Goal: Task Accomplishment & Management: Complete application form

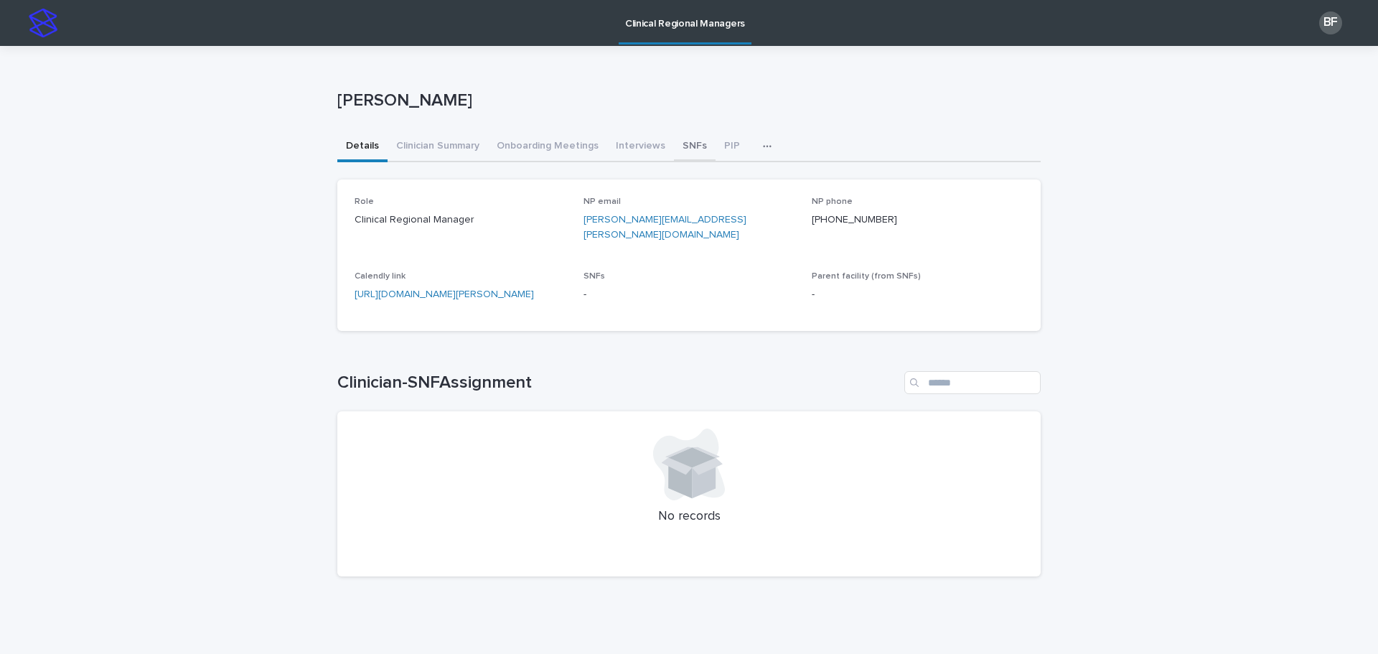
click at [674, 143] on button "SNFs" at bounding box center [695, 147] width 42 height 30
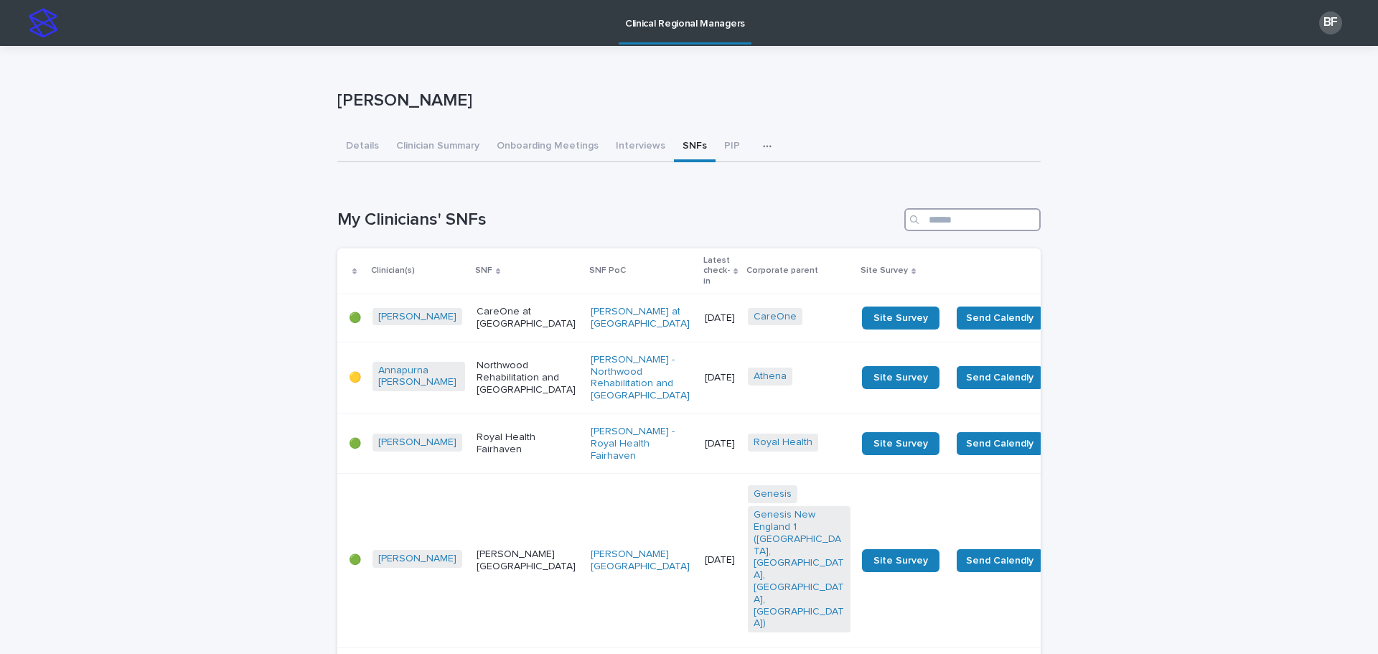
click at [947, 218] on input "Search" at bounding box center [972, 219] width 136 height 23
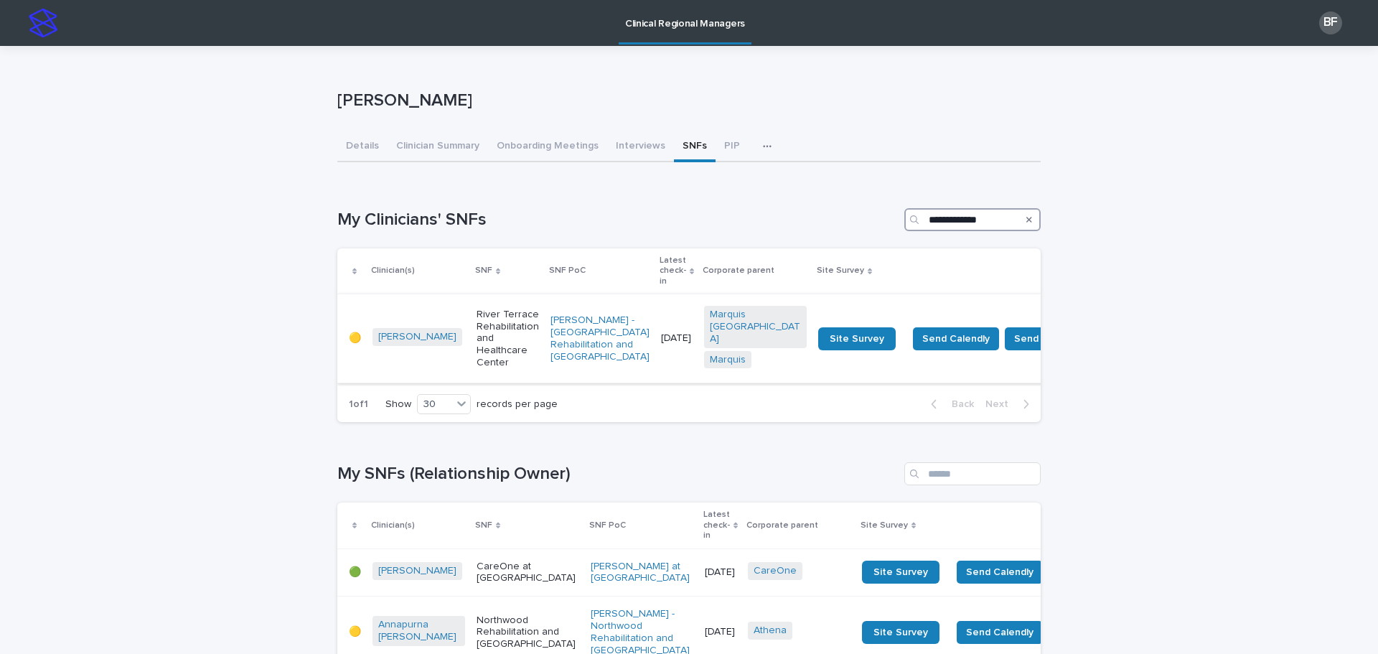
type input "**********"
click at [476, 321] on p "River Terrace Rehabilitation and Healthcare Center" at bounding box center [507, 339] width 62 height 60
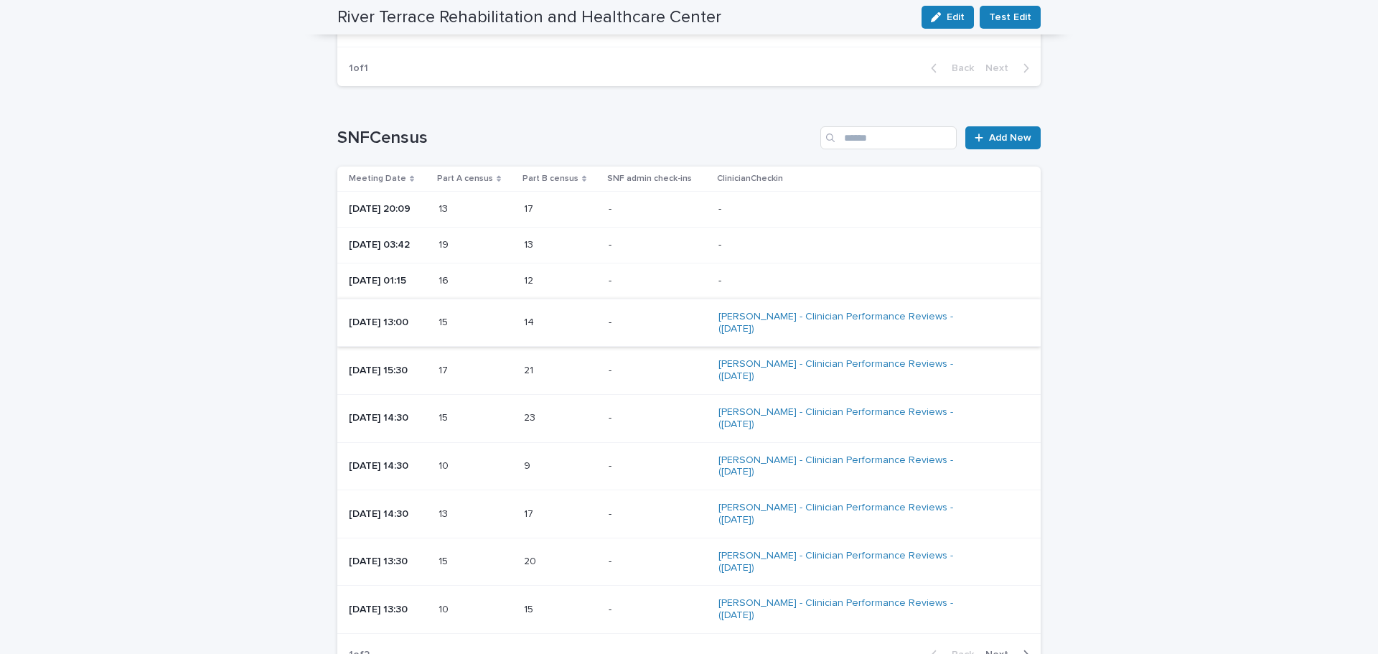
scroll to position [1794, 0]
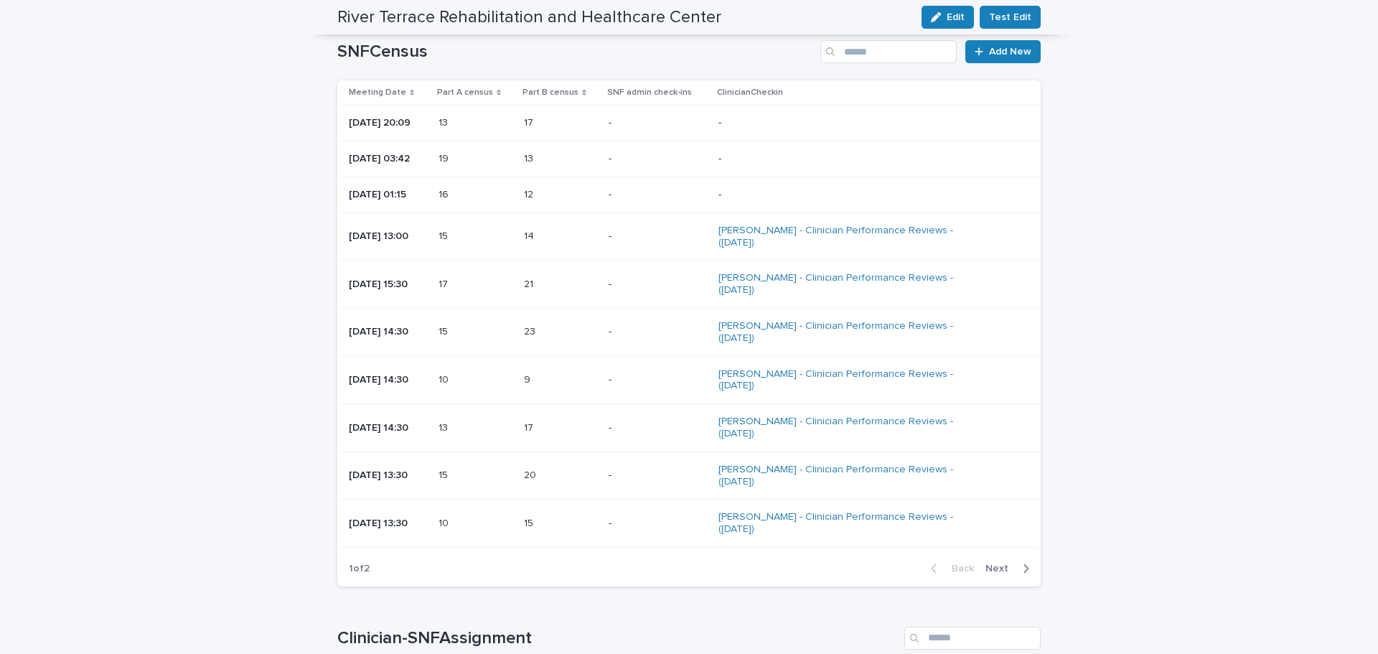
click at [993, 563] on span "Next" at bounding box center [1001, 568] width 32 height 10
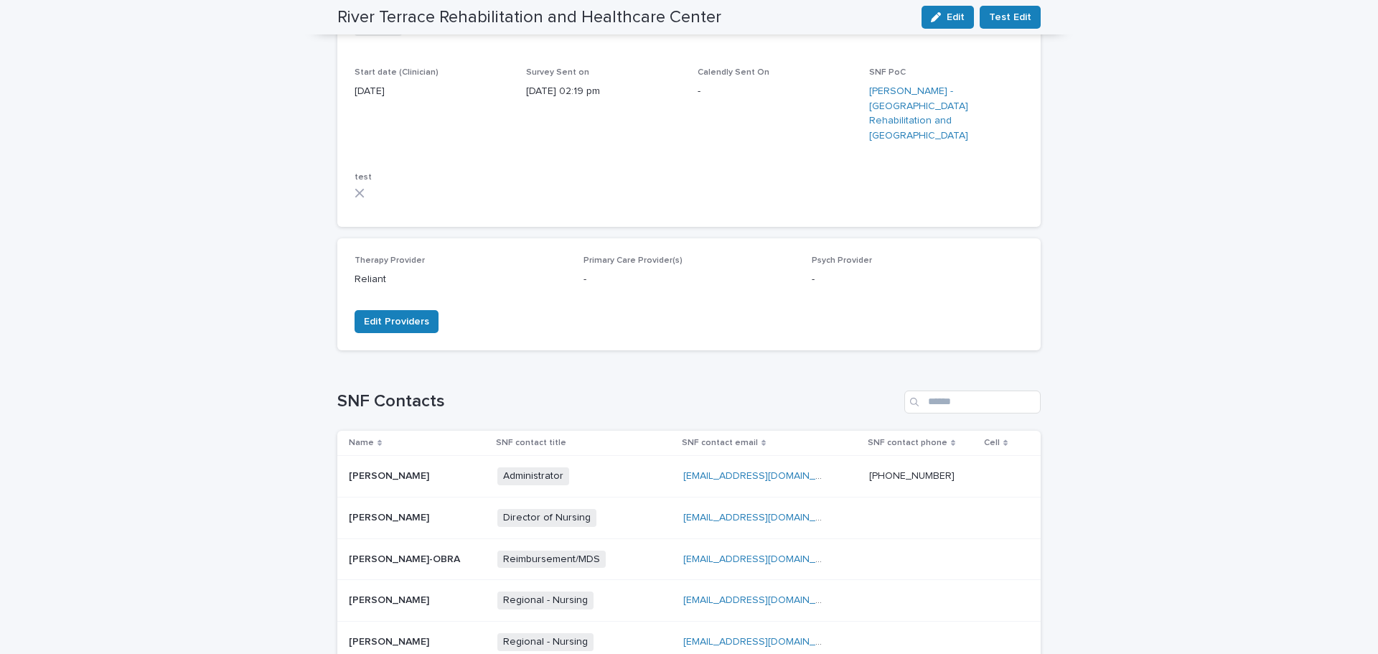
scroll to position [0, 0]
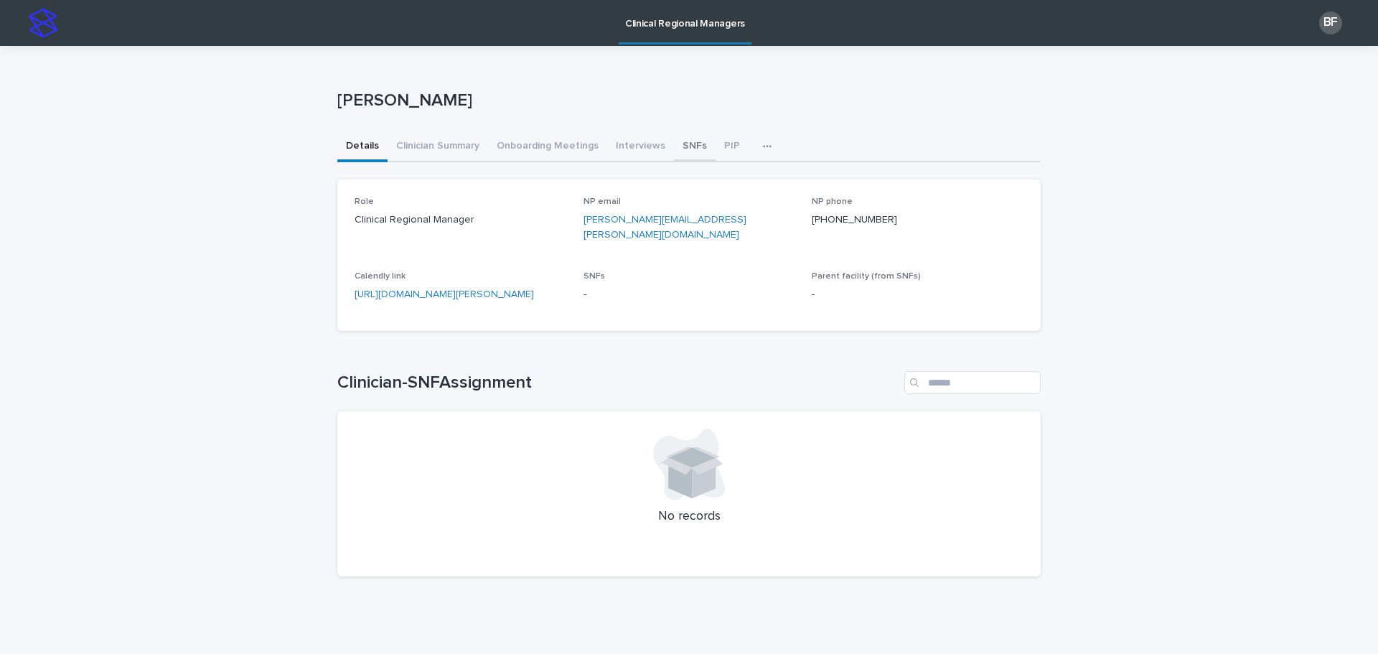
click at [674, 141] on button "SNFs" at bounding box center [695, 147] width 42 height 30
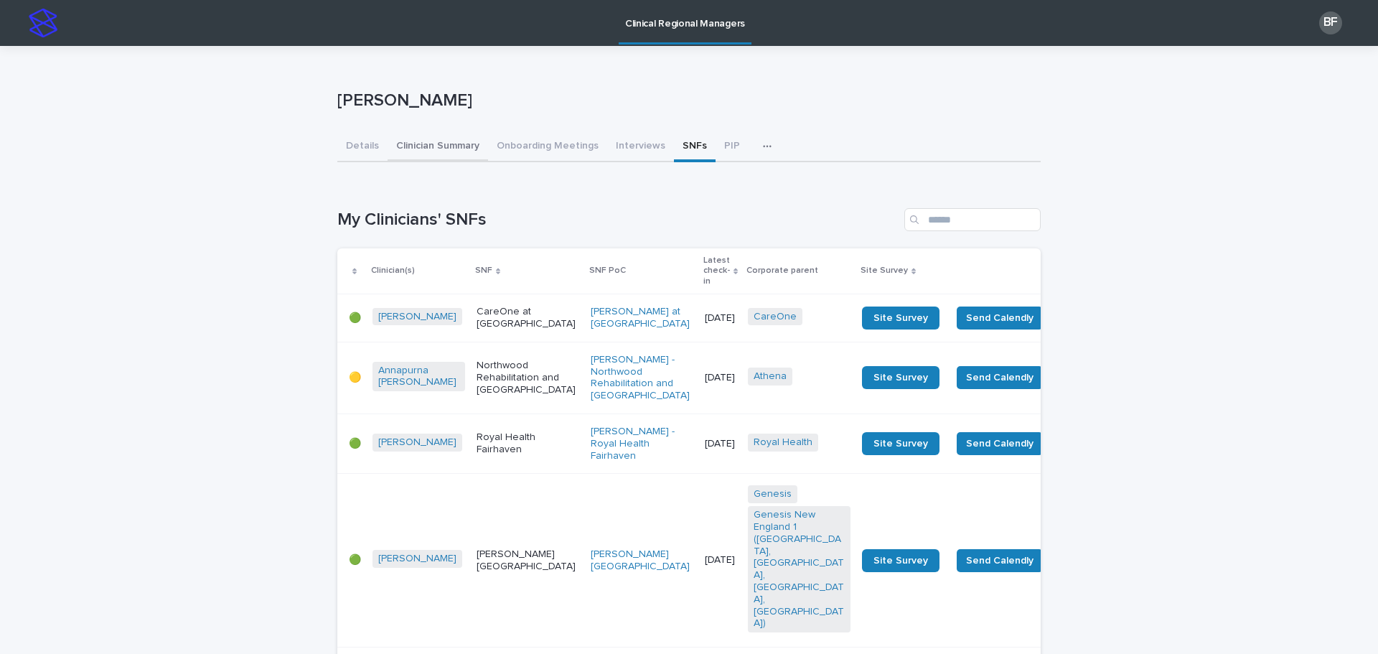
click at [425, 141] on button "Clinician Summary" at bounding box center [437, 147] width 100 height 30
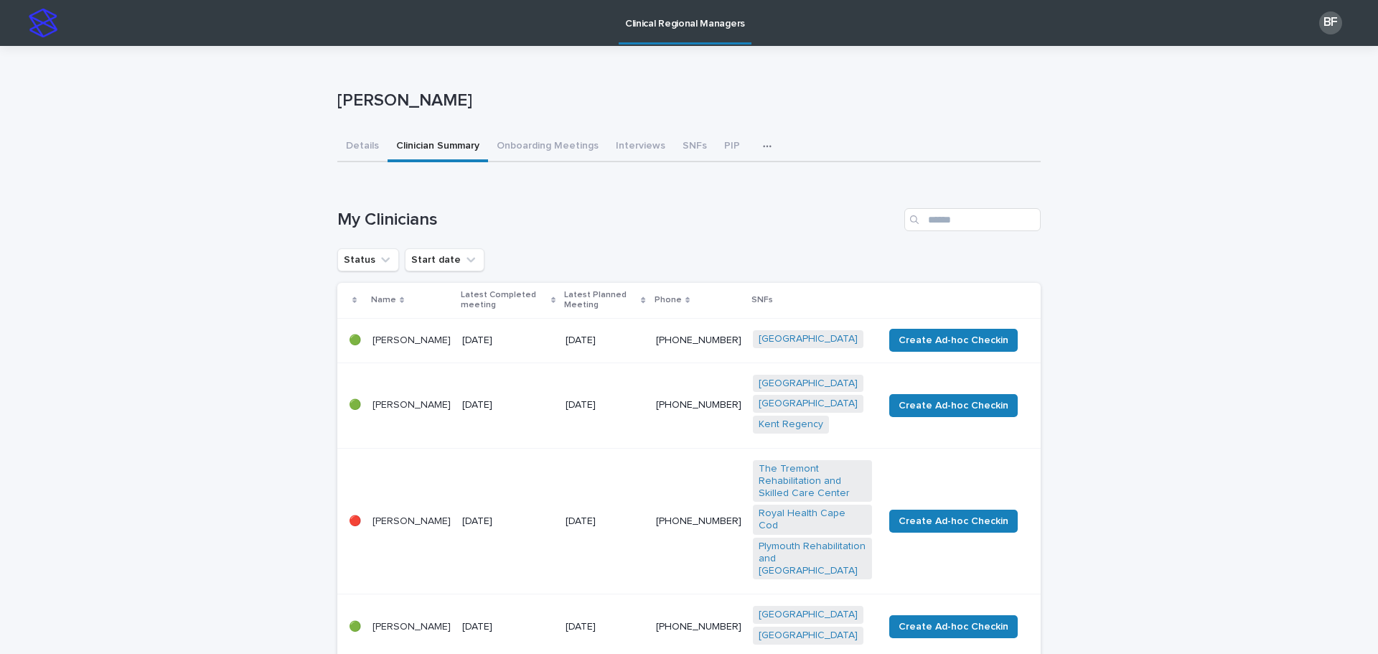
click at [958, 217] on input "Search" at bounding box center [972, 219] width 136 height 23
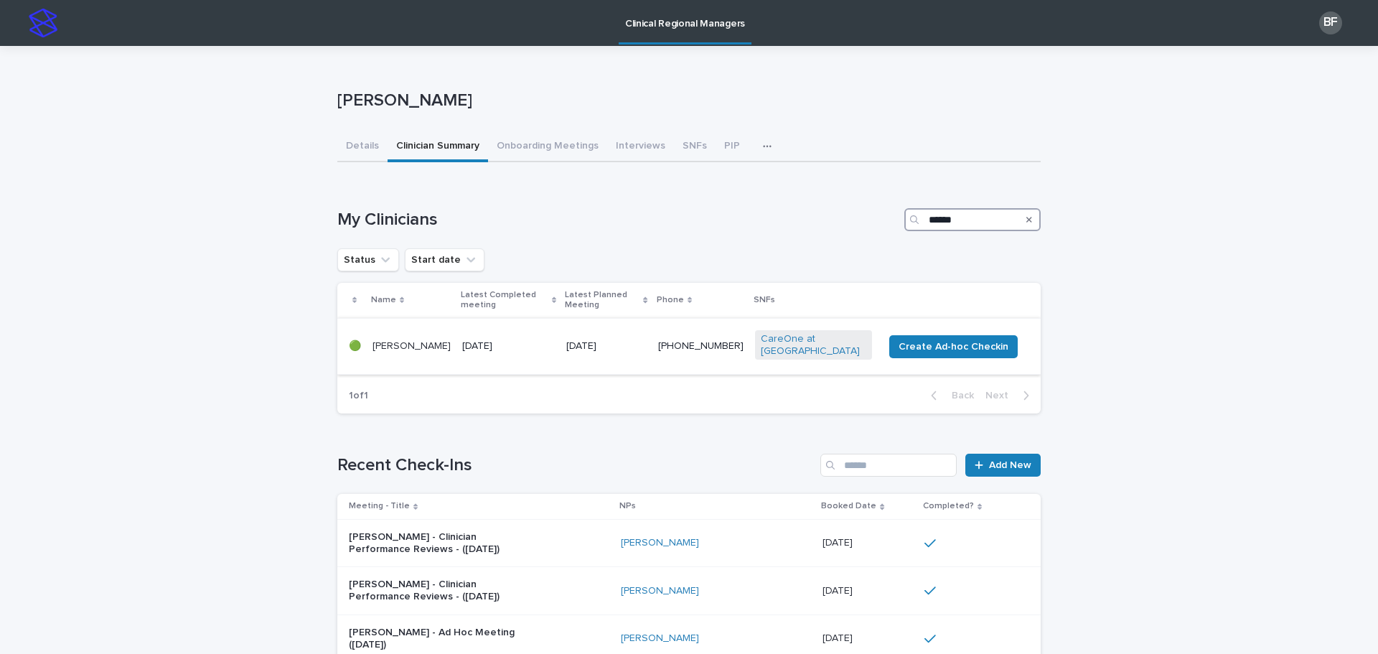
type input "******"
click at [462, 340] on p "[DATE]" at bounding box center [508, 346] width 93 height 12
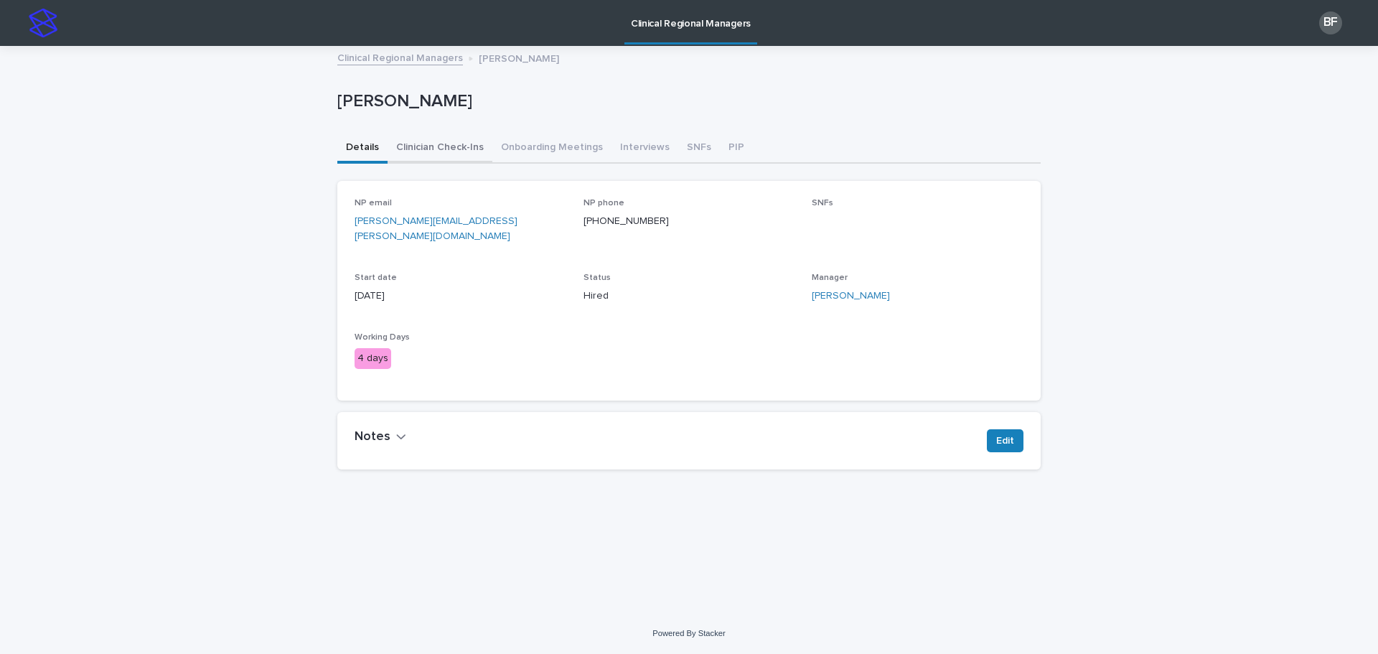
click at [435, 149] on button "Clinician Check-Ins" at bounding box center [439, 148] width 105 height 30
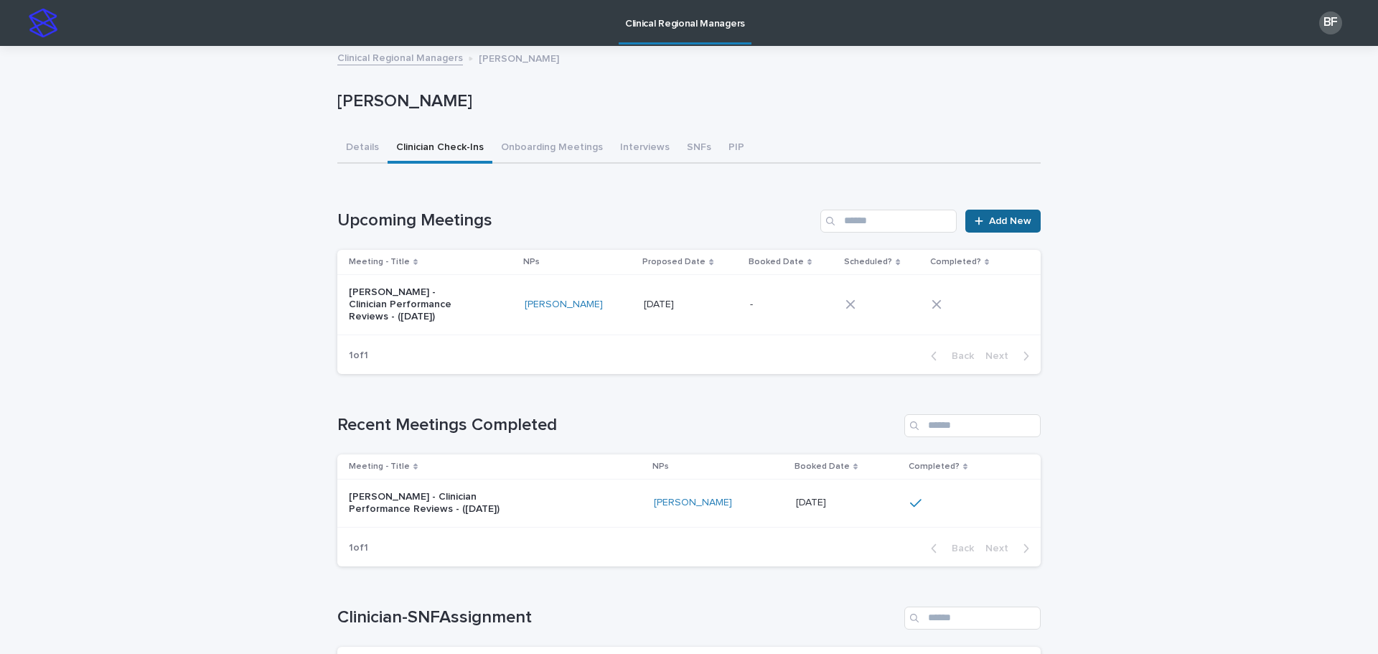
click at [1011, 210] on link "Add New" at bounding box center [1002, 221] width 75 height 23
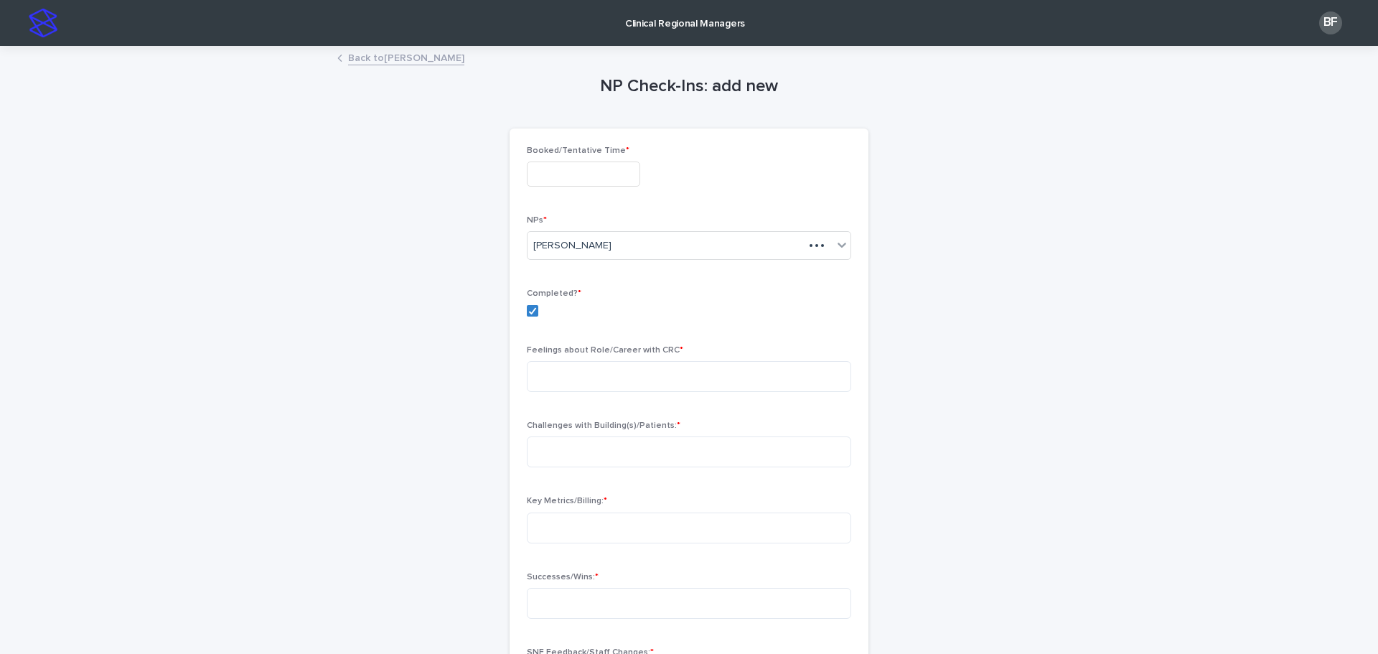
click at [562, 161] on input "text" at bounding box center [583, 173] width 113 height 25
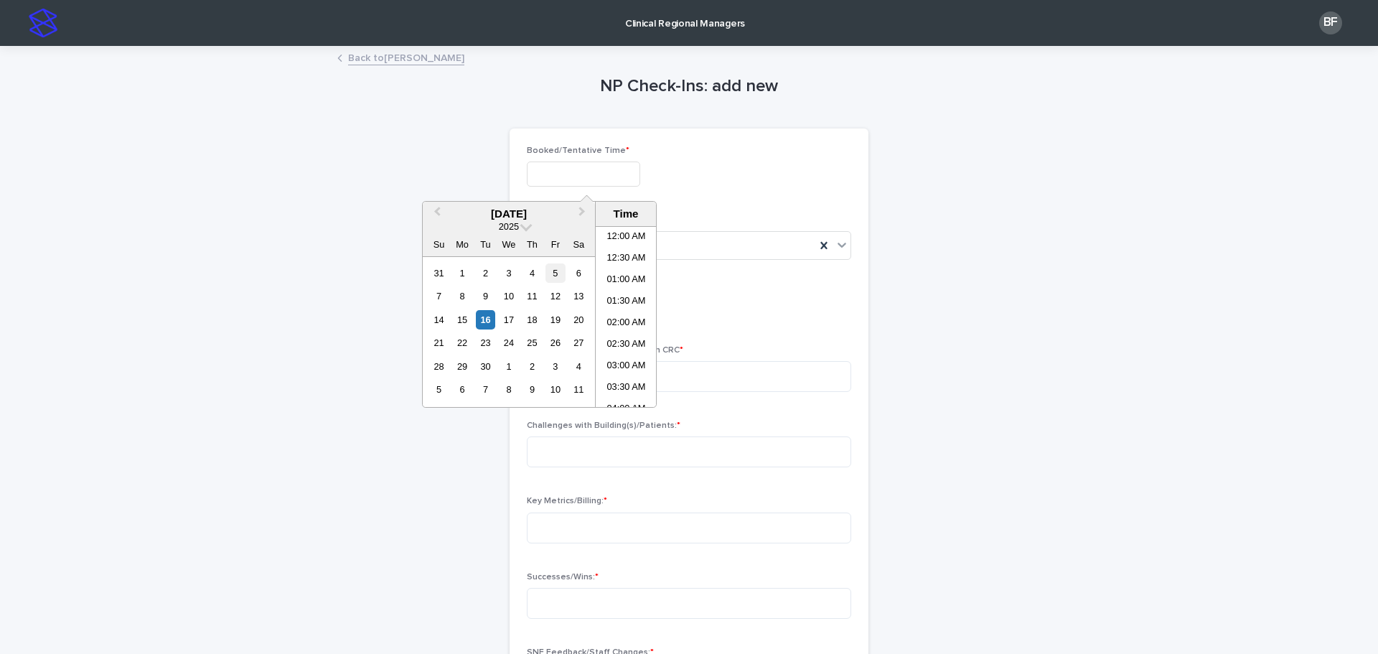
scroll to position [524, 0]
click at [484, 319] on div "16" at bounding box center [485, 319] width 19 height 19
click at [626, 368] on li "10:00 PM" at bounding box center [625, 374] width 61 height 22
click at [597, 166] on input "**********" at bounding box center [583, 173] width 113 height 25
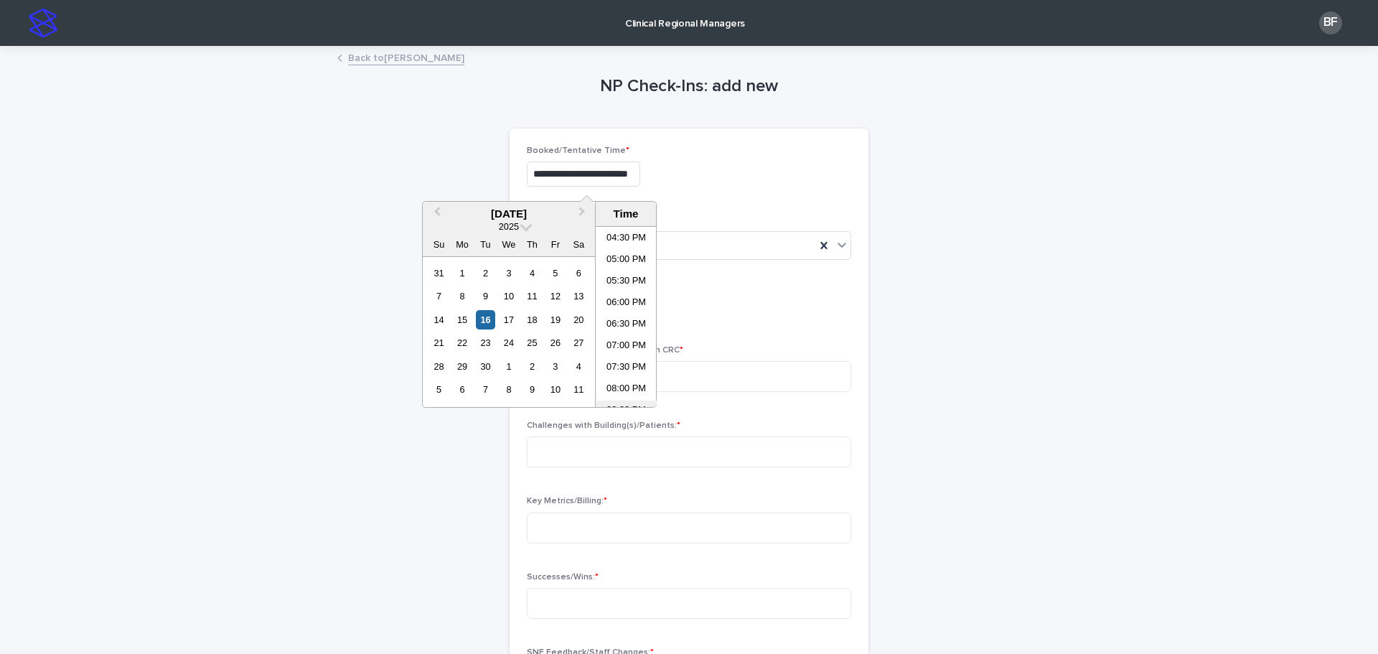
scroll to position [423, 0]
click at [613, 237] on li "10:00 AM" at bounding box center [625, 246] width 61 height 22
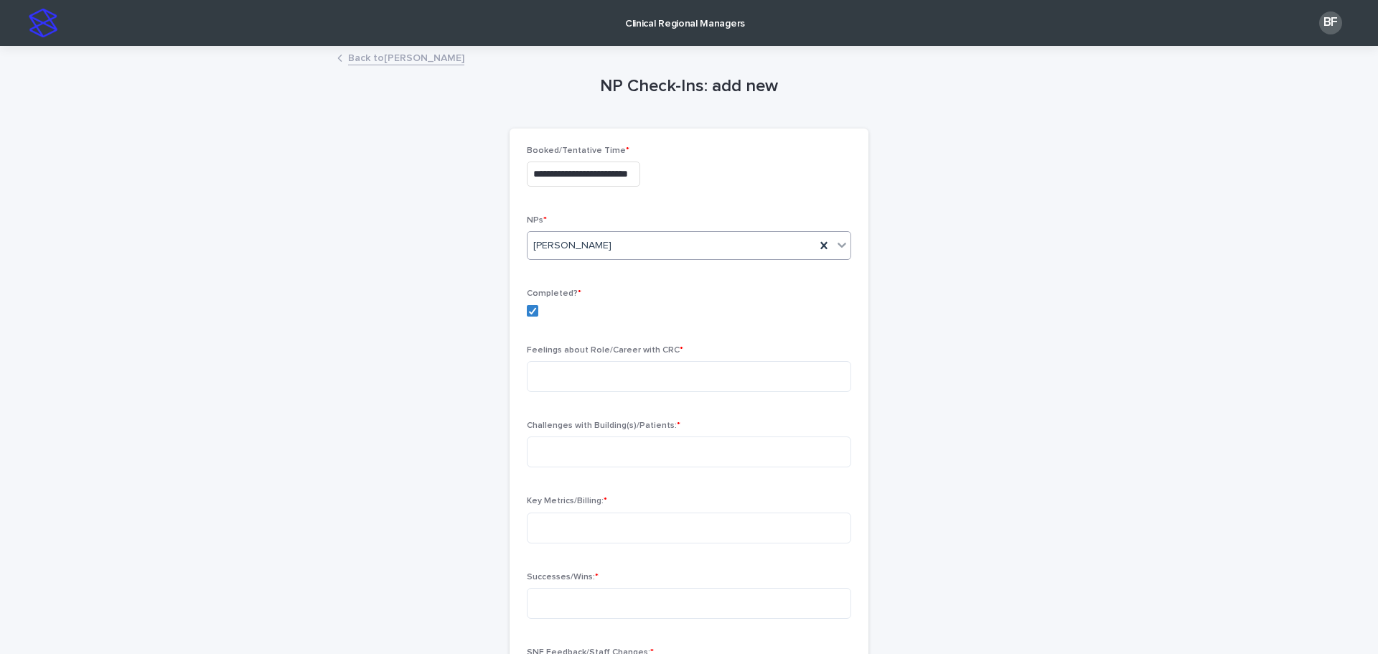
type input "**********"
click at [560, 372] on textarea at bounding box center [689, 376] width 324 height 31
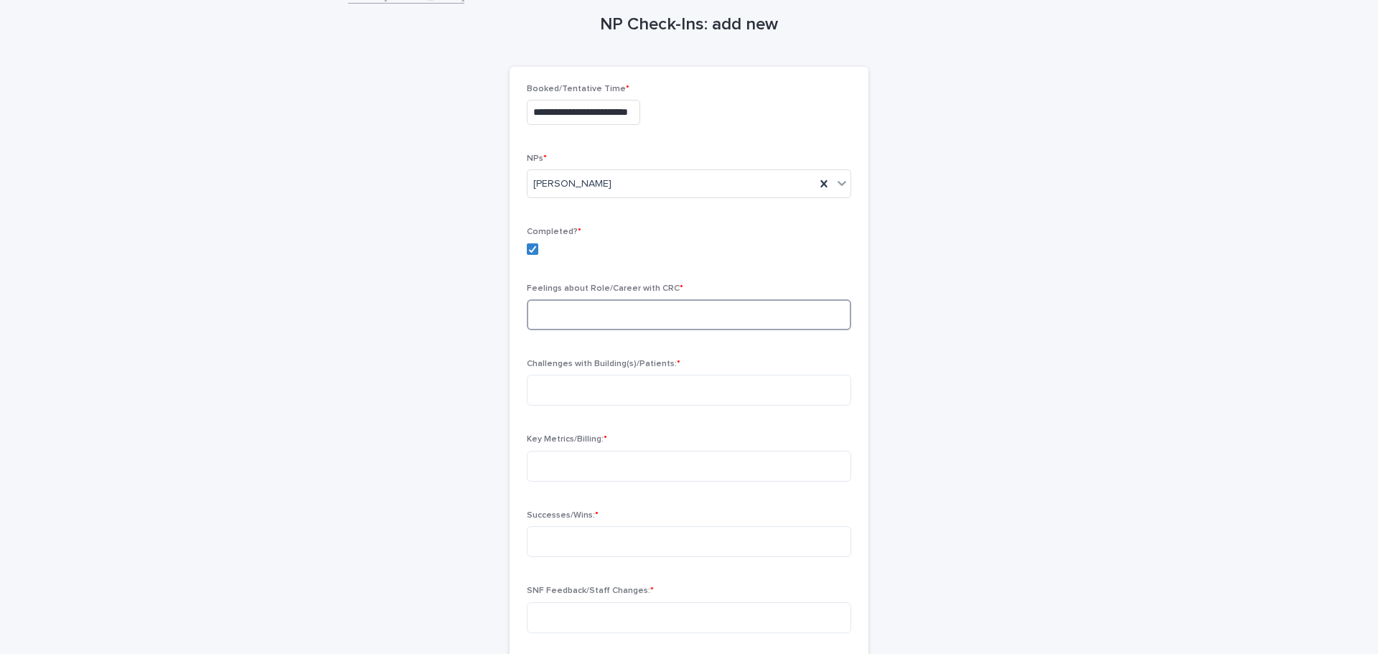
scroll to position [143, 0]
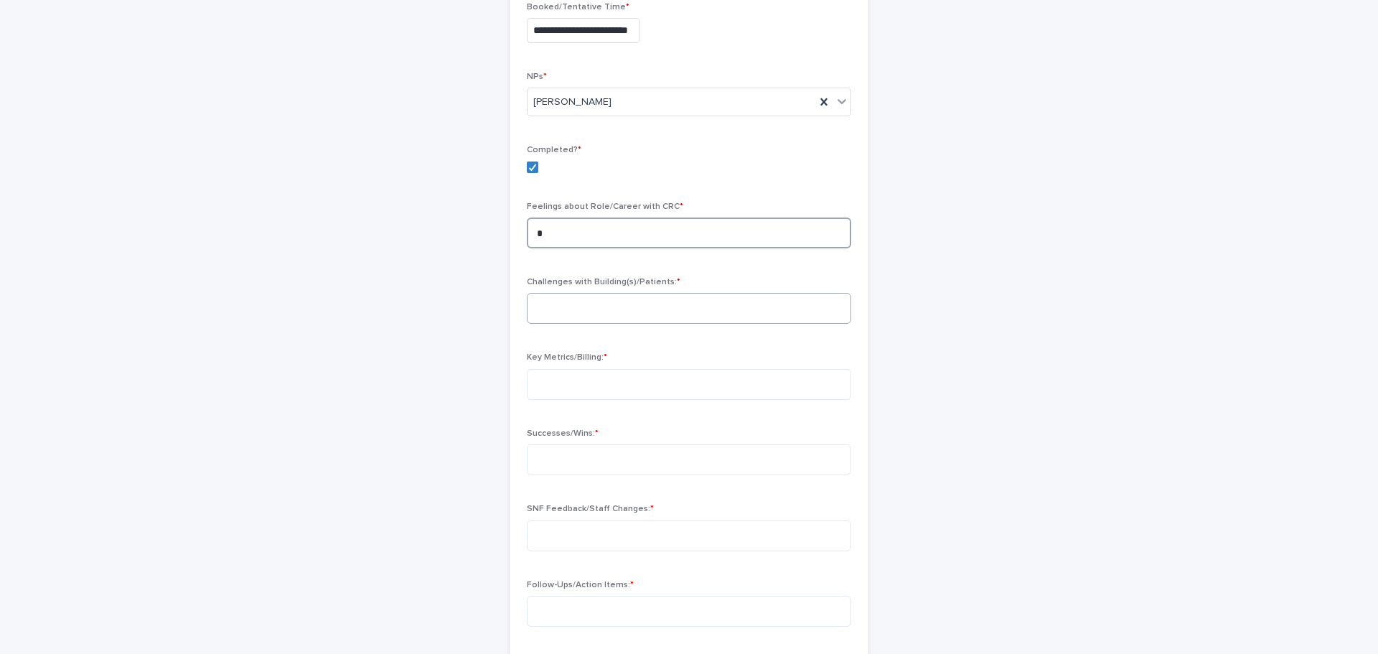
type textarea "*"
click at [568, 304] on textarea at bounding box center [689, 308] width 324 height 31
type textarea "*"
drag, startPoint x: 546, startPoint y: 376, endPoint x: 545, endPoint y: 397, distance: 21.6
click at [545, 376] on textarea at bounding box center [689, 384] width 324 height 31
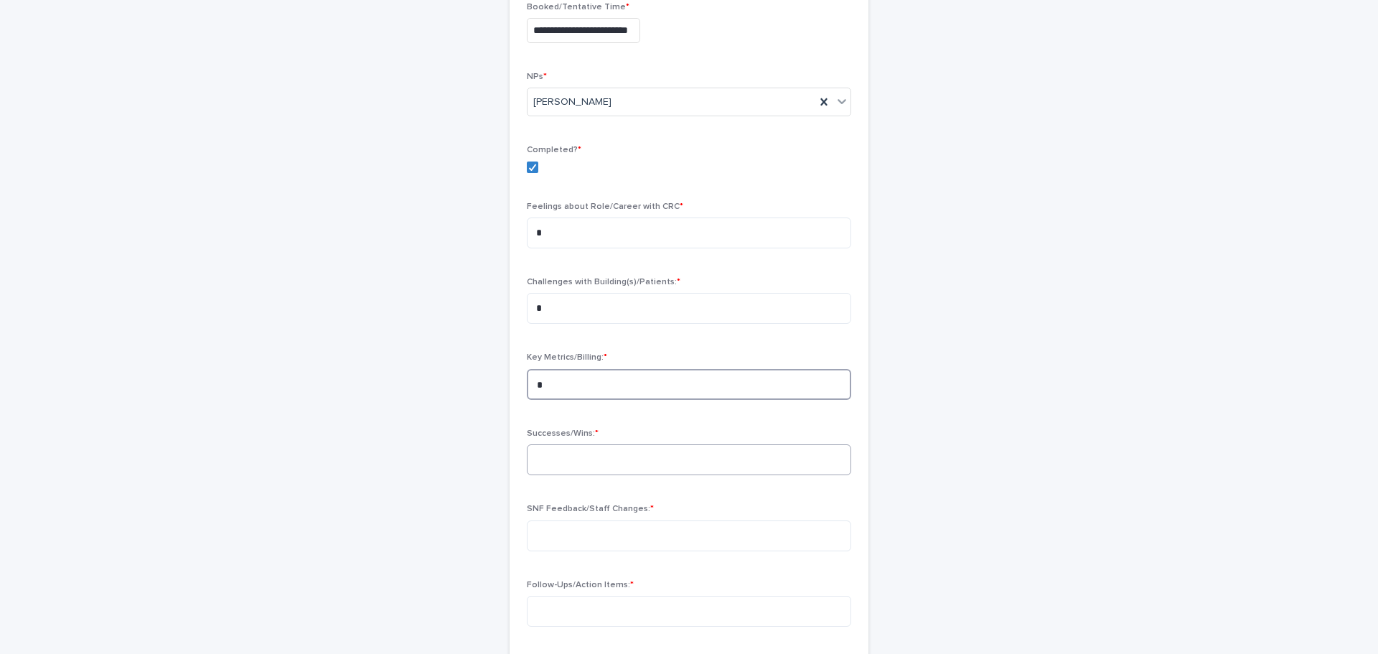
type textarea "*"
click at [549, 461] on textarea at bounding box center [689, 459] width 324 height 31
type textarea "*"
click at [553, 529] on textarea at bounding box center [689, 535] width 324 height 31
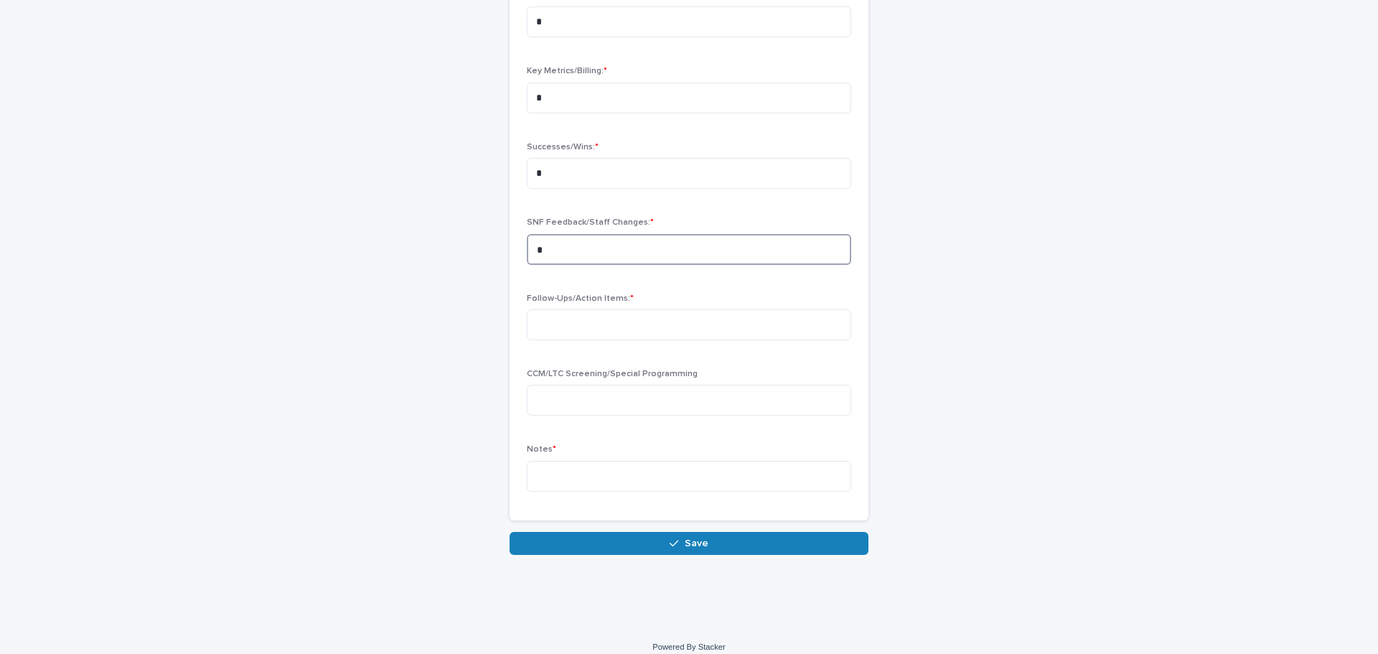
scroll to position [430, 0]
type textarea "*"
click at [563, 334] on textarea at bounding box center [689, 324] width 324 height 31
type textarea "*"
click at [565, 466] on textarea at bounding box center [689, 475] width 324 height 31
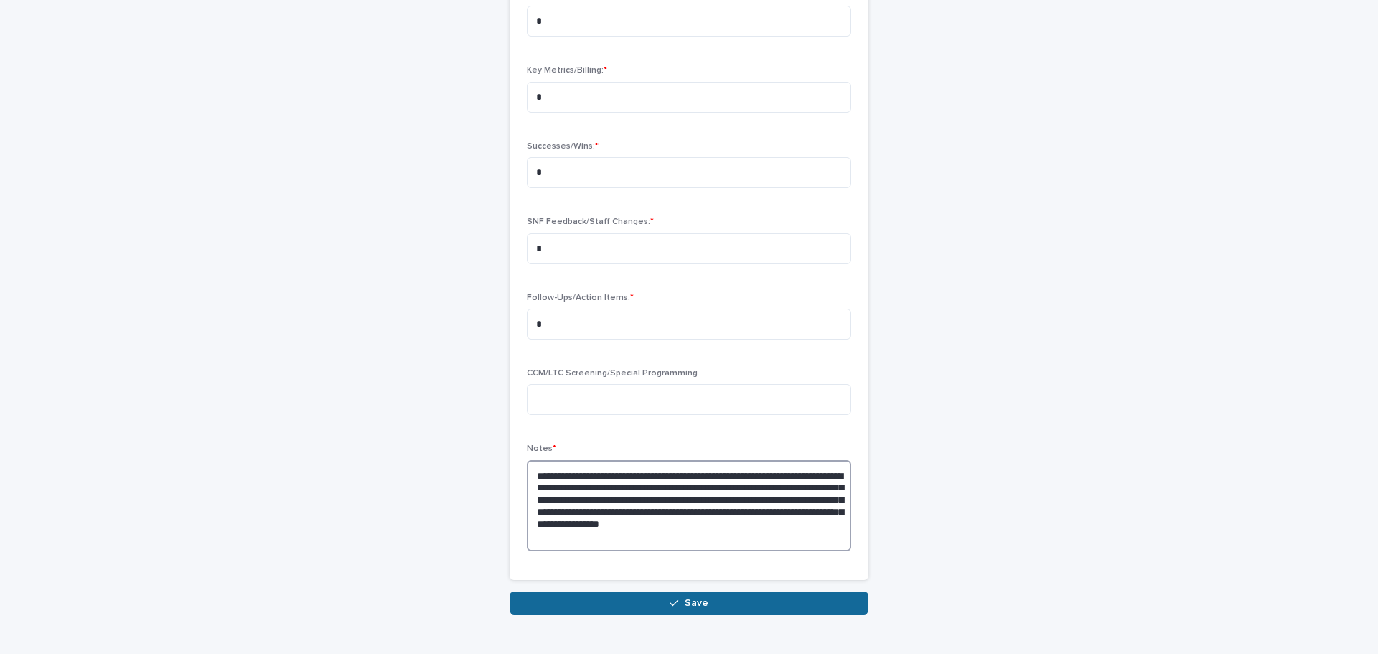
type textarea "**********"
click at [621, 600] on button "Save" at bounding box center [688, 602] width 359 height 23
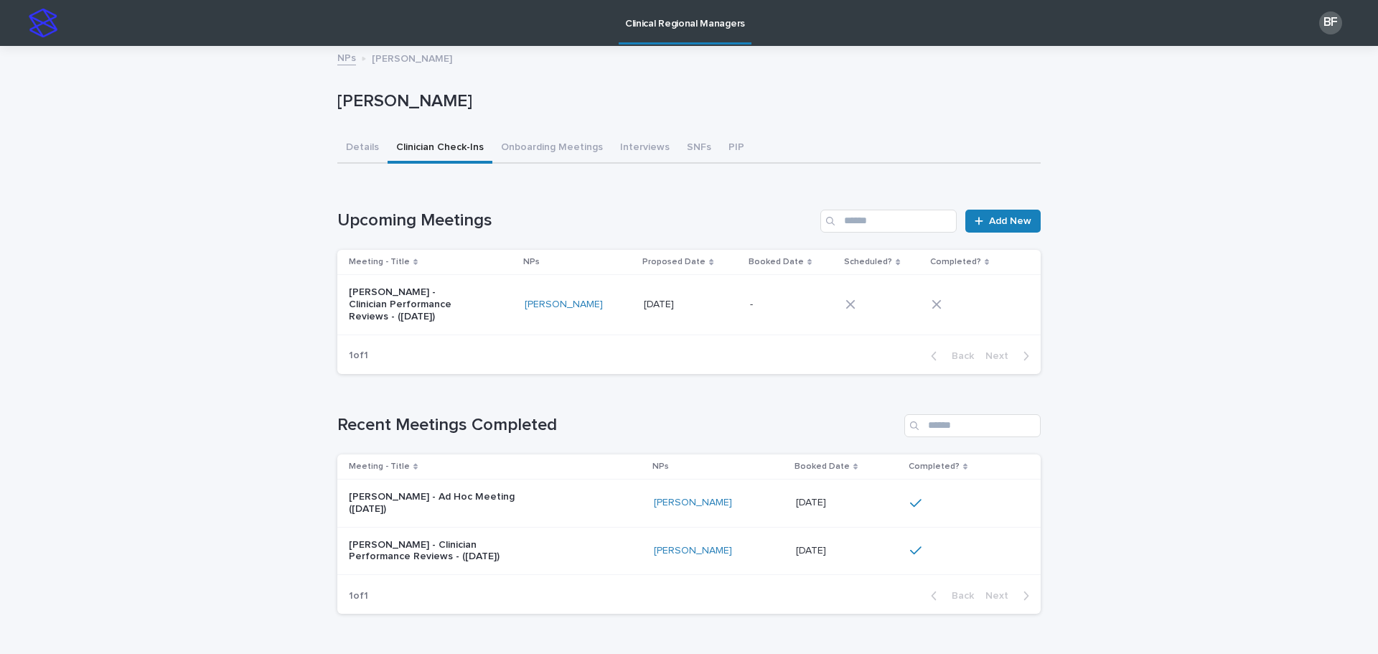
click at [692, 26] on p "Clinical Regional Managers" at bounding box center [685, 15] width 120 height 30
